Goal: Information Seeking & Learning: Learn about a topic

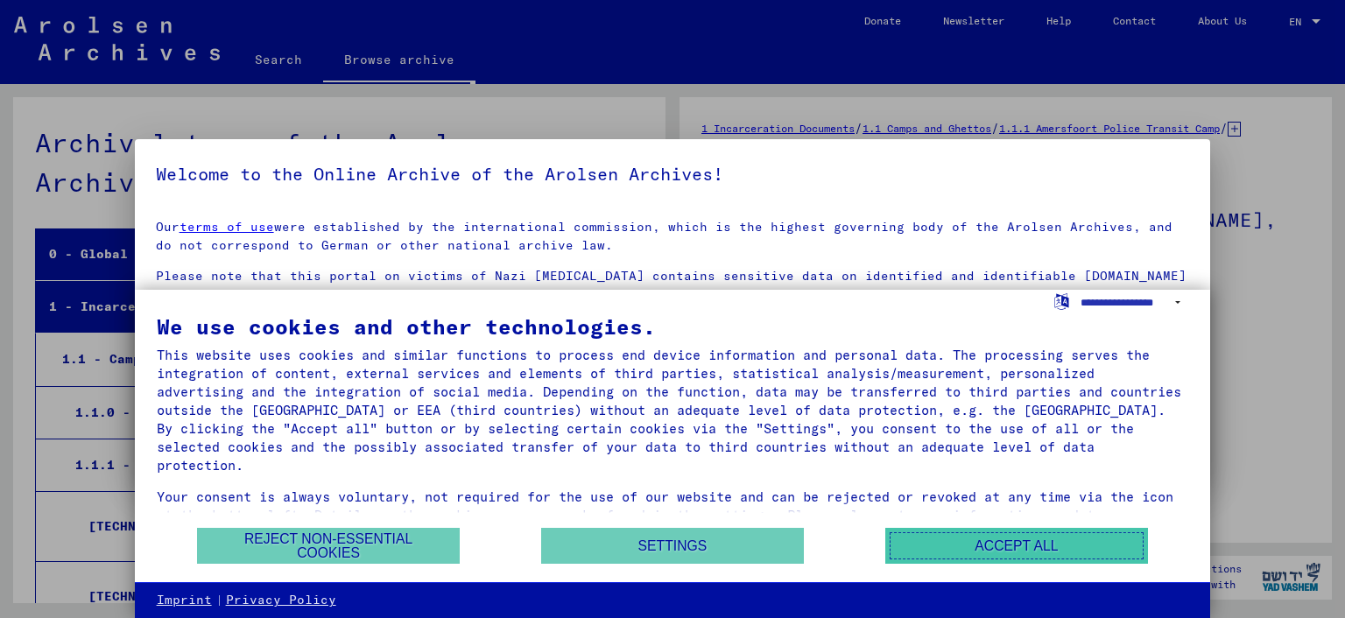
click at [1012, 549] on button "Accept all" at bounding box center [1016, 546] width 263 height 36
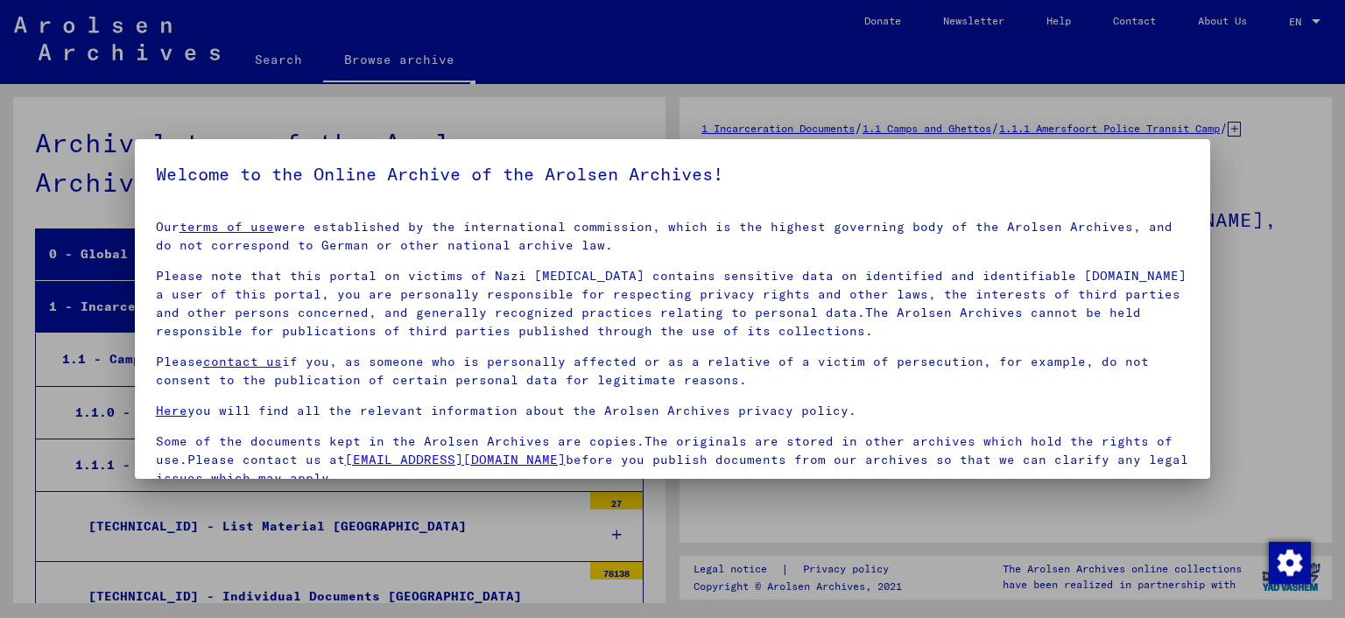
click at [1274, 300] on div at bounding box center [672, 309] width 1345 height 618
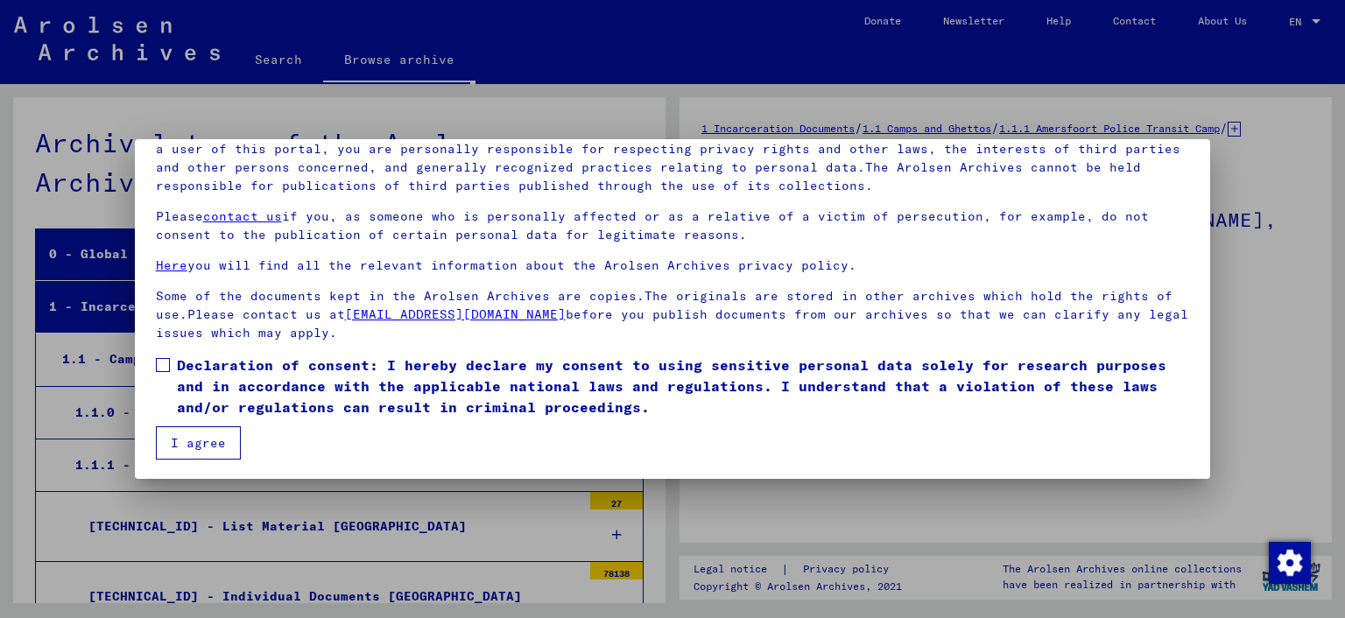
scroll to position [146, 0]
click at [197, 446] on button "I agree" at bounding box center [198, 442] width 85 height 33
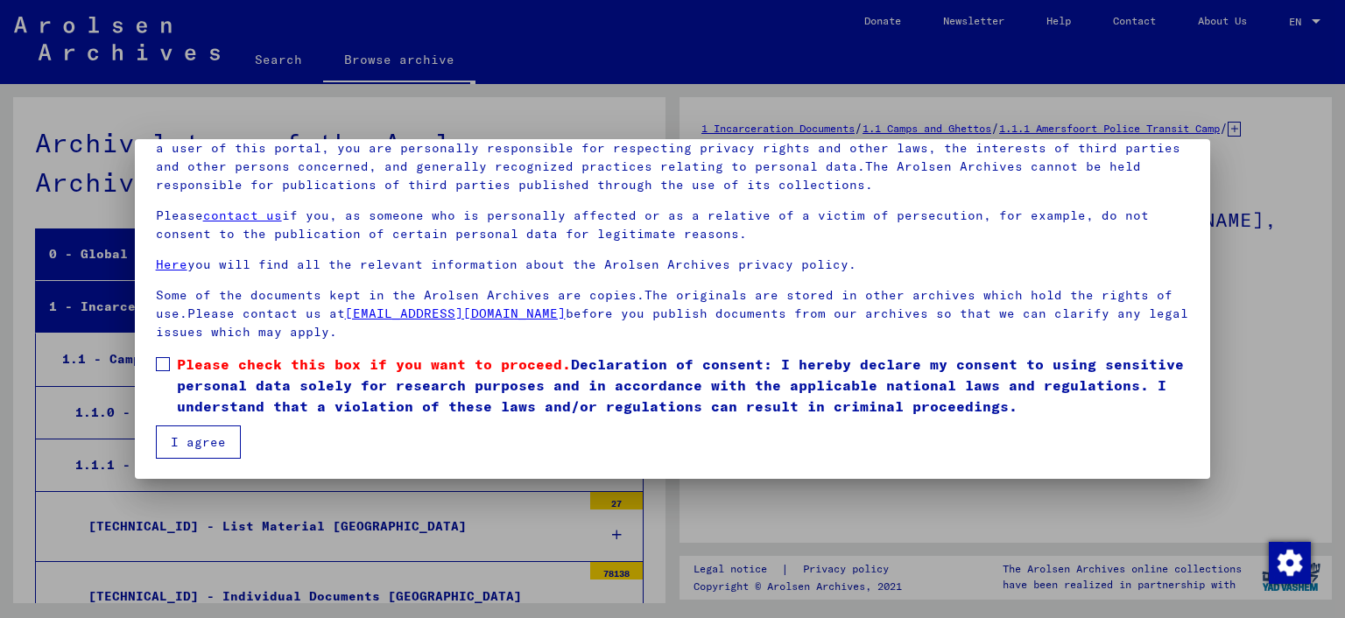
click at [174, 367] on label "Please check this box if you want to proceed. Declaration of consent: I hereby …" at bounding box center [673, 385] width 1034 height 63
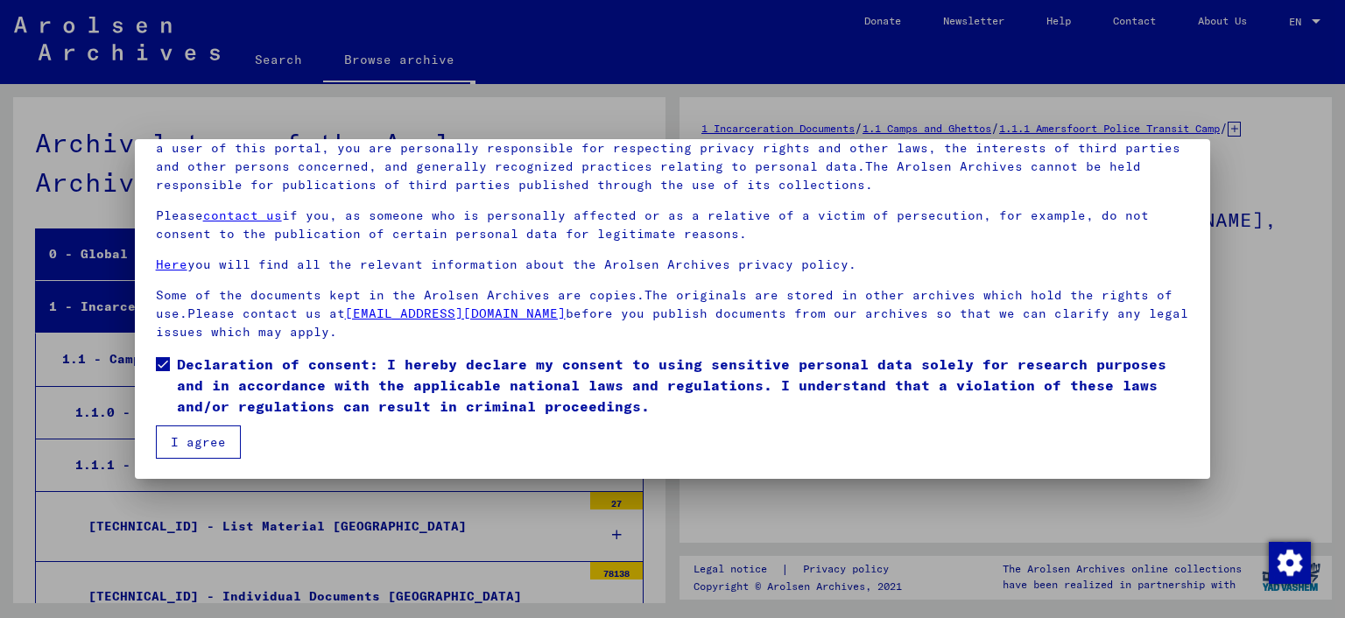
click at [210, 440] on button "I agree" at bounding box center [198, 442] width 85 height 33
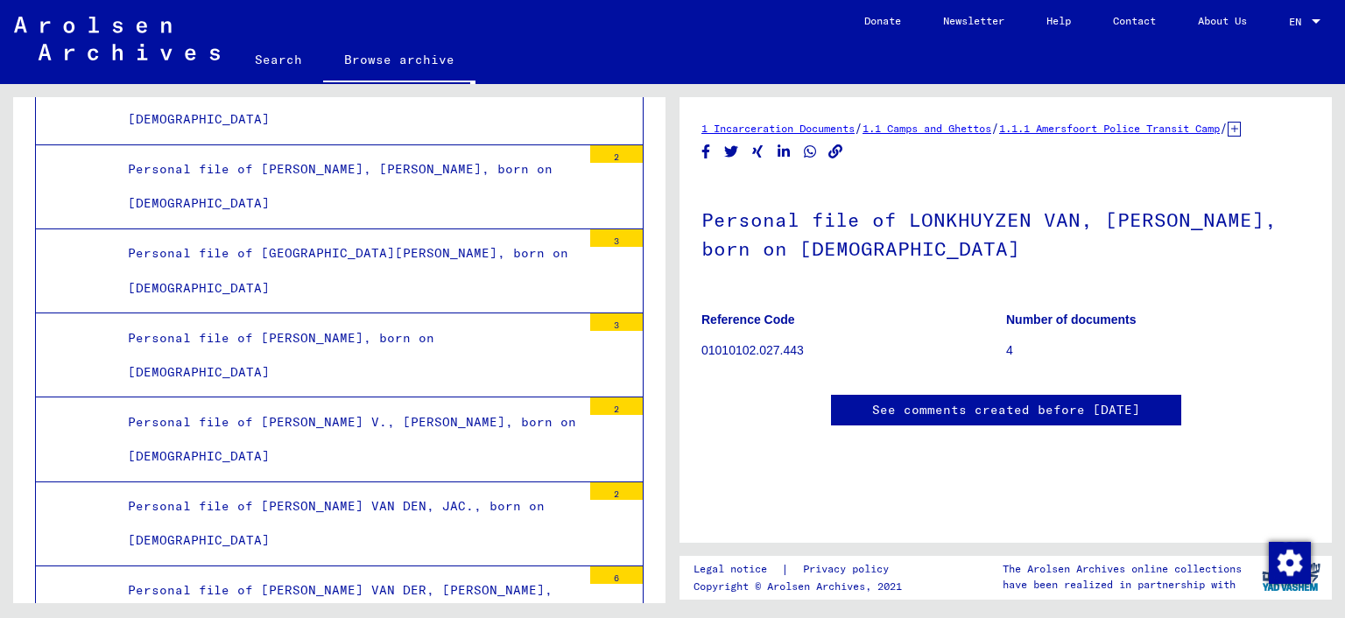
scroll to position [31520, 0]
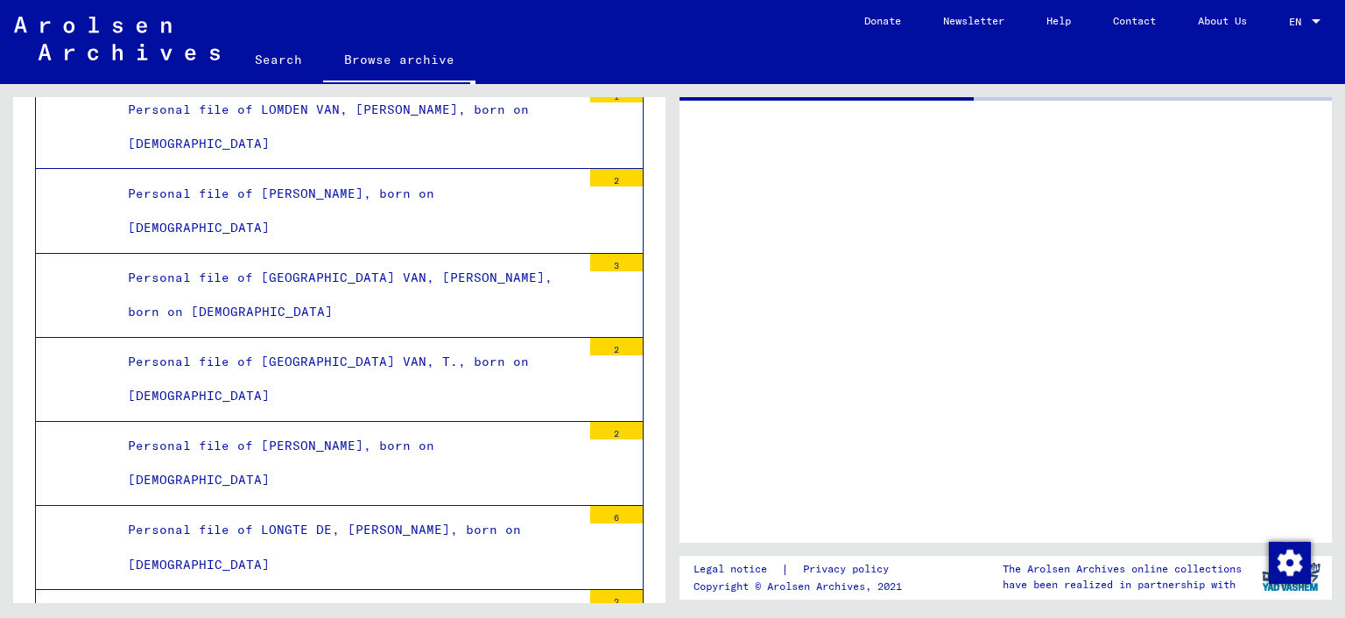
scroll to position [39158, 0]
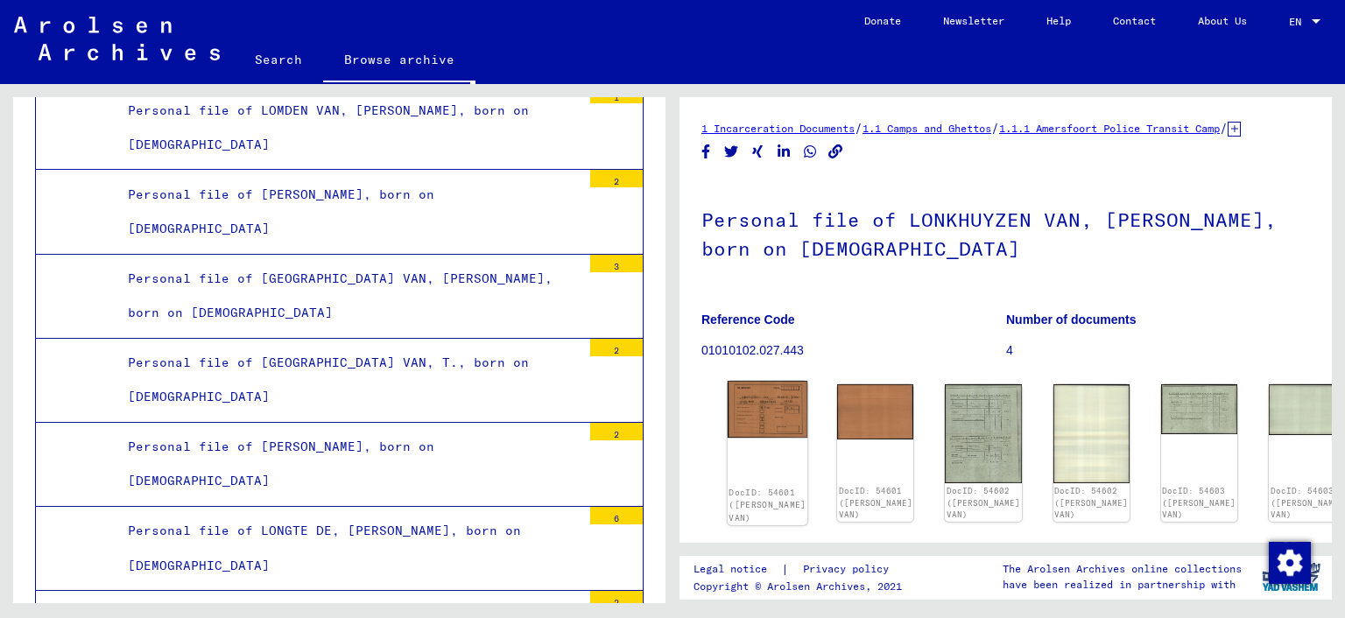
click at [755, 426] on img at bounding box center [768, 409] width 81 height 57
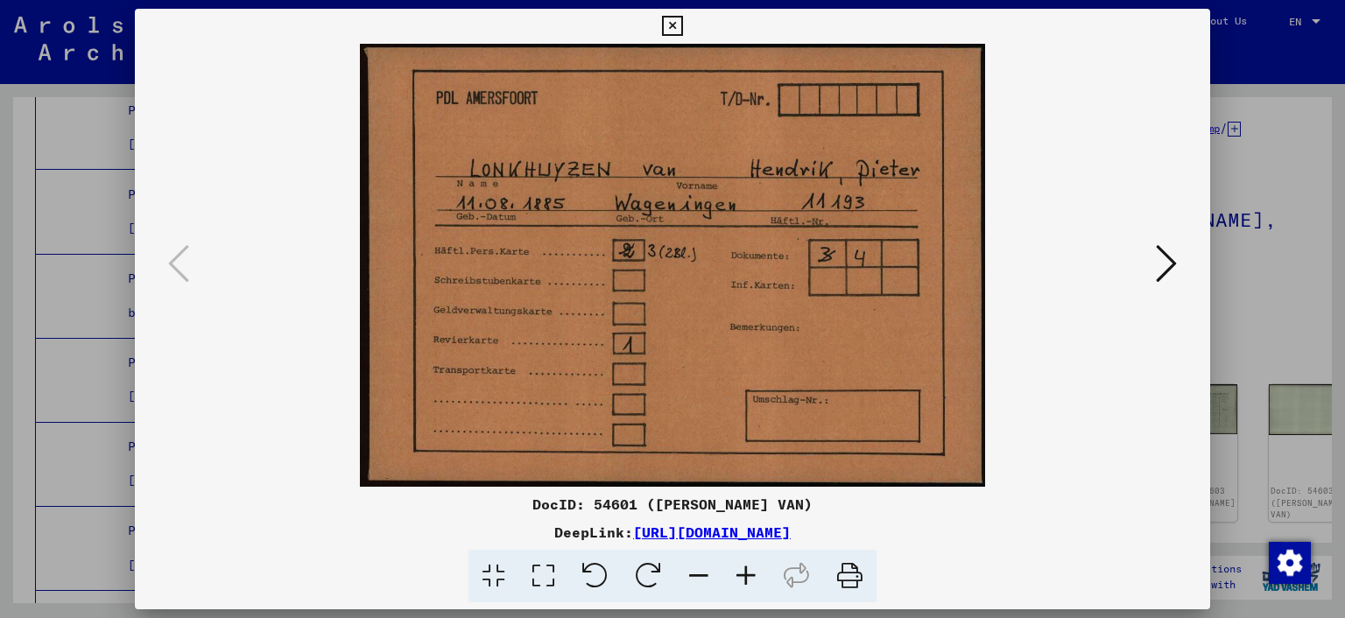
click at [1160, 274] on icon at bounding box center [1166, 264] width 21 height 42
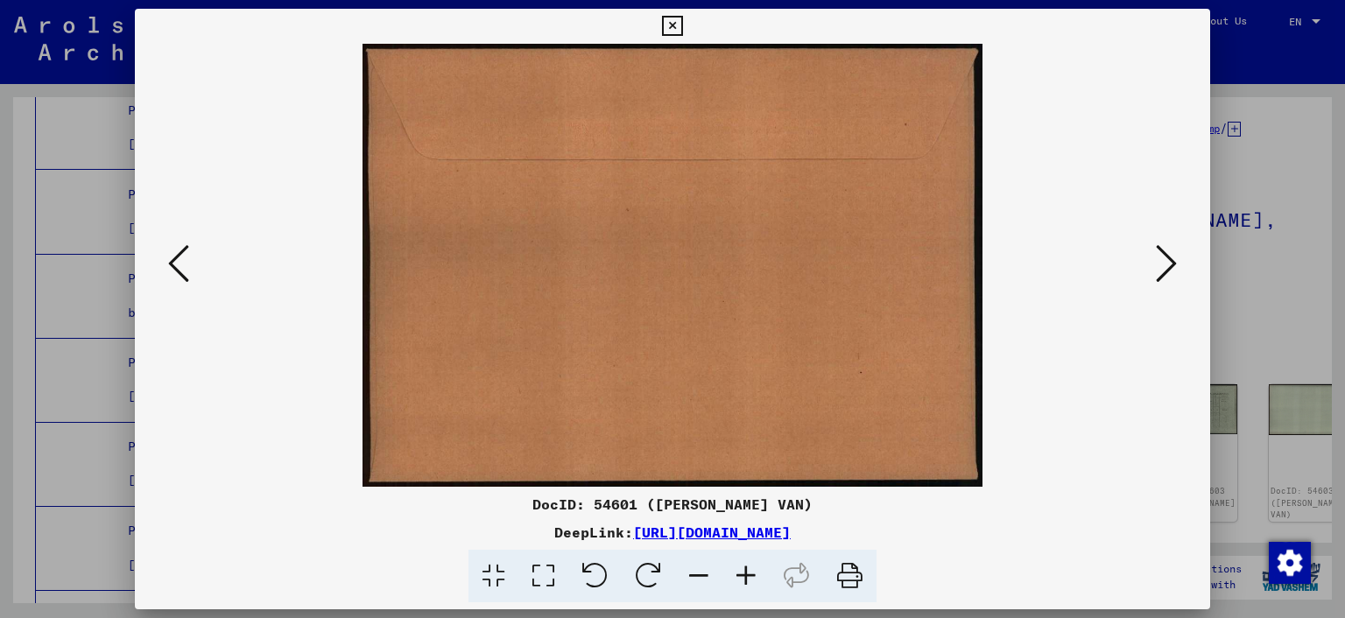
click at [1160, 274] on icon at bounding box center [1166, 264] width 21 height 42
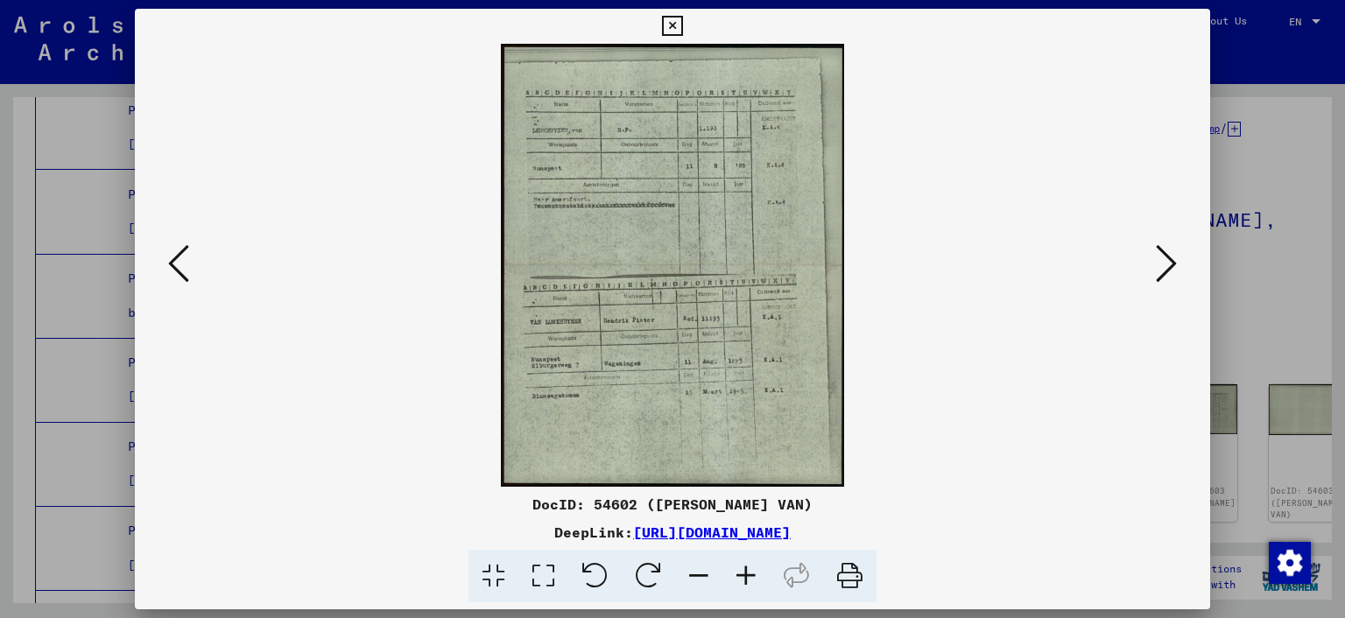
click at [1181, 268] on button at bounding box center [1167, 265] width 32 height 50
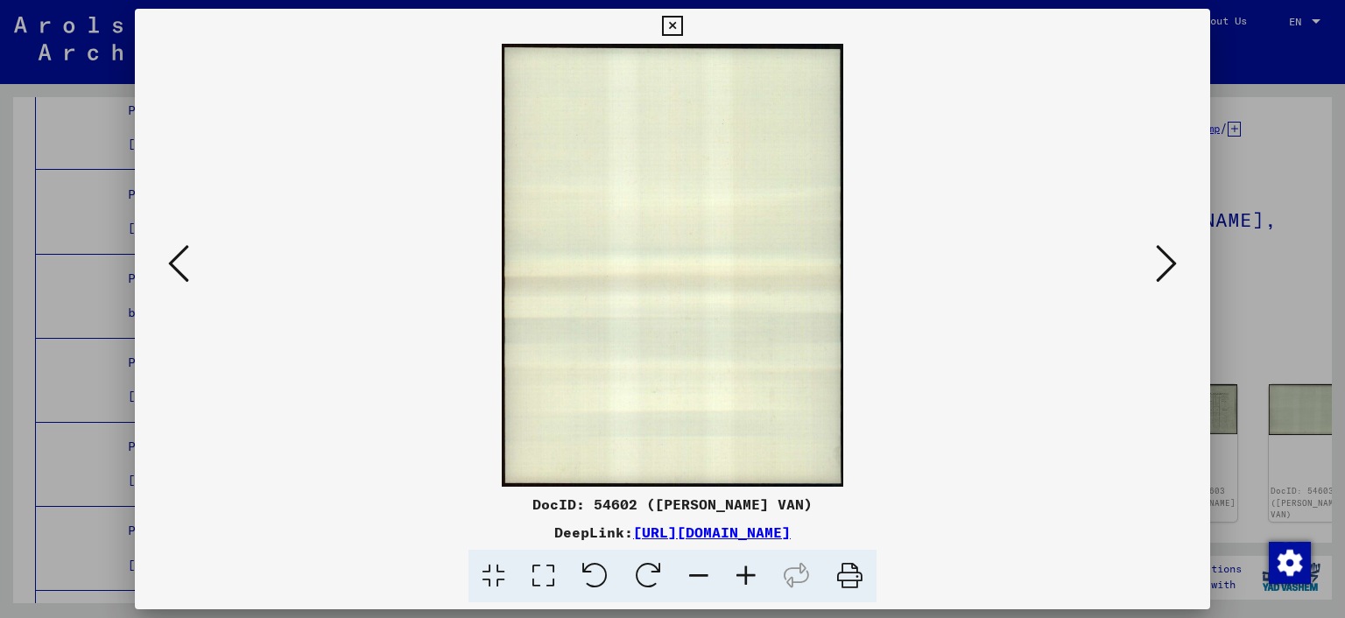
click at [1179, 266] on button at bounding box center [1167, 265] width 32 height 50
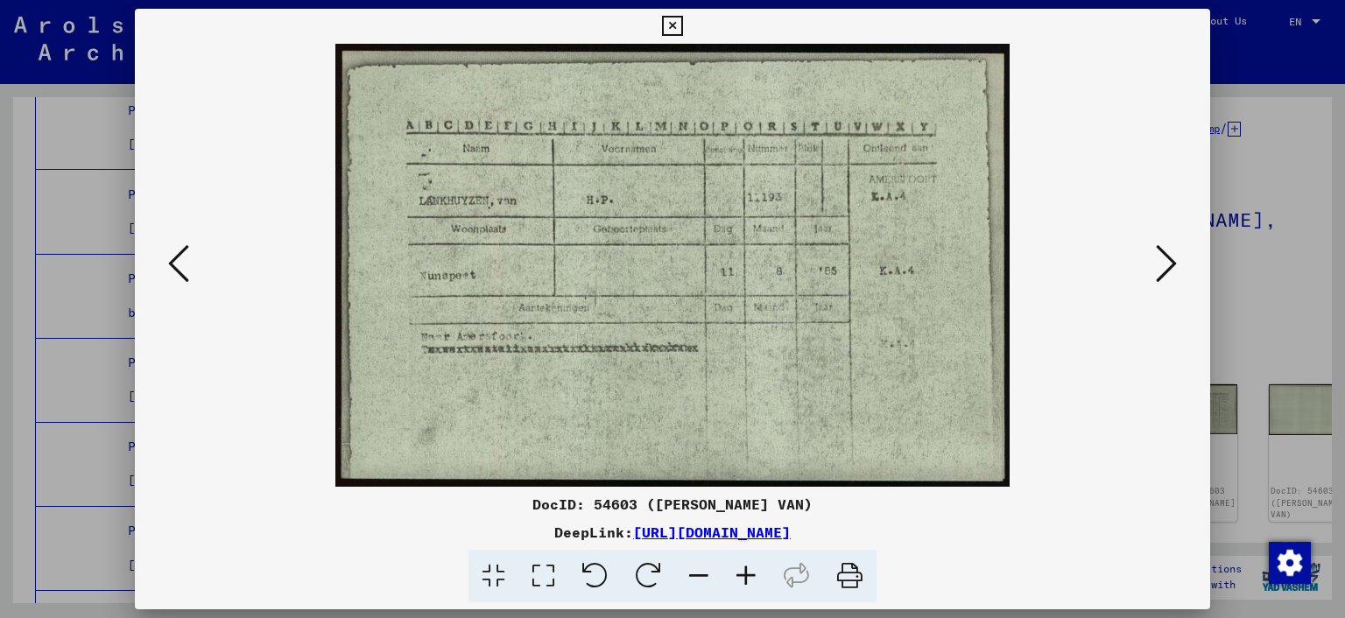
click at [1179, 266] on button at bounding box center [1167, 265] width 32 height 50
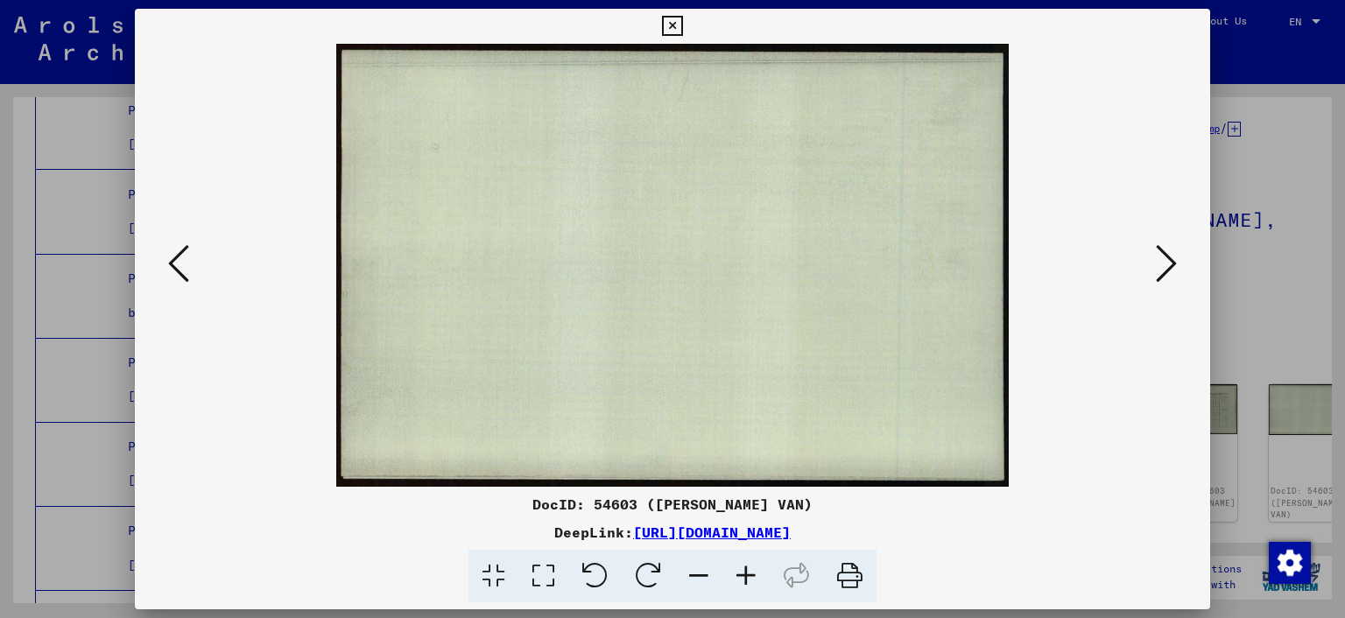
click at [682, 26] on icon at bounding box center [672, 26] width 20 height 21
